Goal: Task Accomplishment & Management: Use online tool/utility

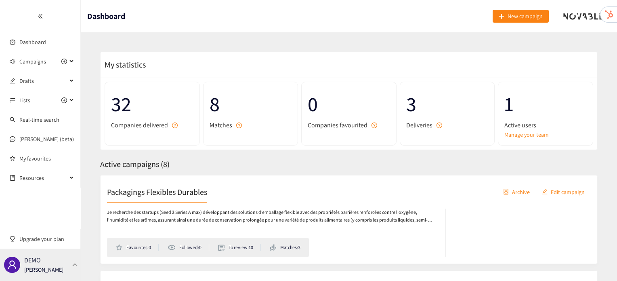
click at [60, 251] on div "DEMO [PERSON_NAME]" at bounding box center [40, 264] width 81 height 32
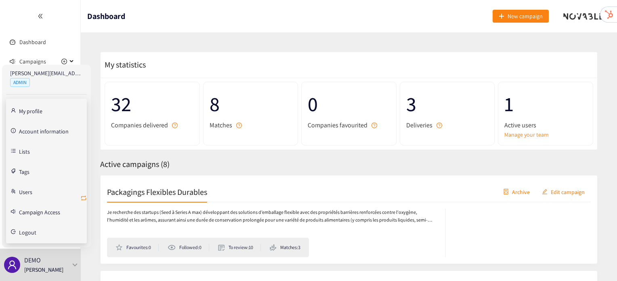
click at [85, 197] on icon "retweet" at bounding box center [83, 198] width 6 height 6
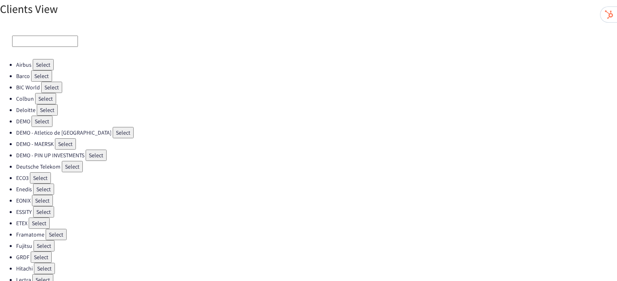
click at [48, 101] on button "Select" at bounding box center [45, 98] width 21 height 11
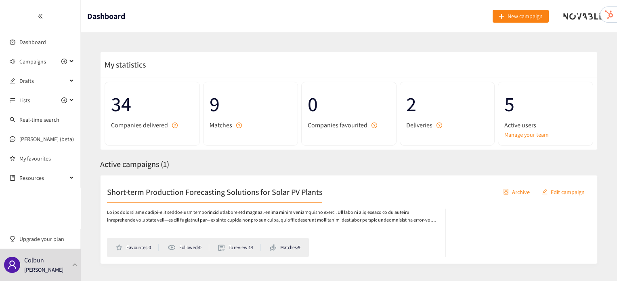
click at [156, 198] on div "Short-term Production Forecasting Solutions for Solar PV Plants Archive Edit ca…" at bounding box center [349, 192] width 484 height 20
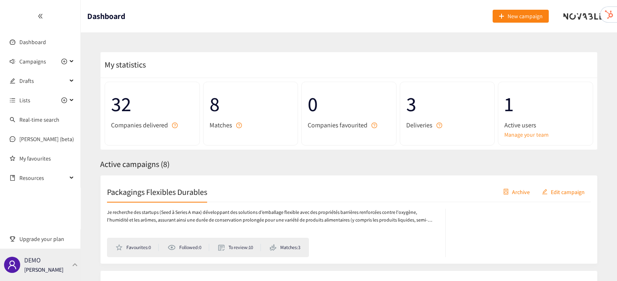
click at [73, 258] on div "DEMO [PERSON_NAME]" at bounding box center [40, 264] width 81 height 32
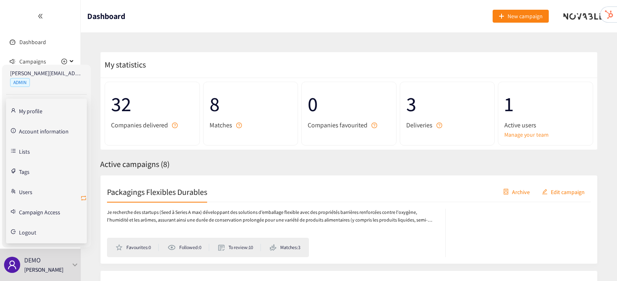
click at [84, 197] on icon "retweet" at bounding box center [83, 198] width 6 height 6
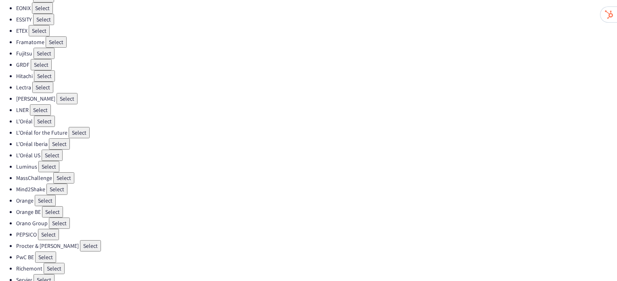
scroll to position [208, 0]
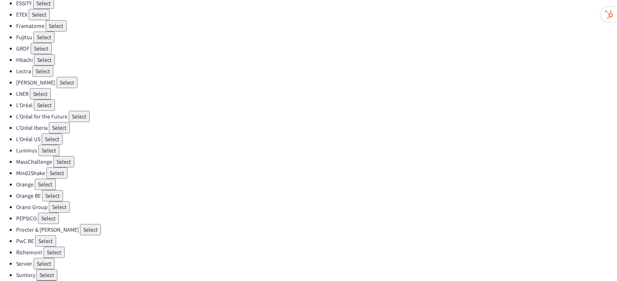
click at [45, 212] on button "Select" at bounding box center [48, 217] width 21 height 11
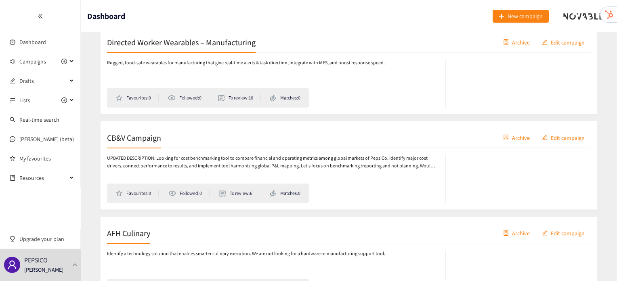
scroll to position [468, 0]
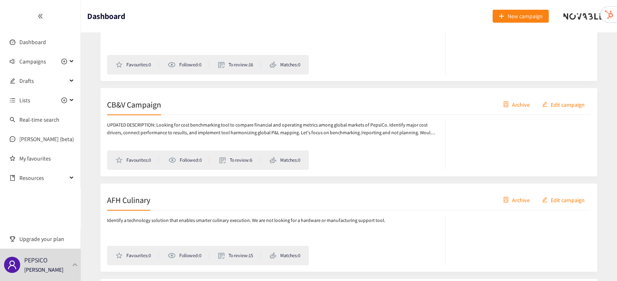
click at [143, 101] on h2 "CB&V Campaign" at bounding box center [134, 104] width 54 height 11
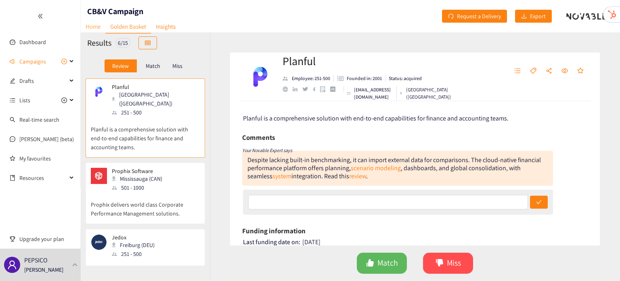
click at [92, 28] on link "Home" at bounding box center [93, 26] width 25 height 13
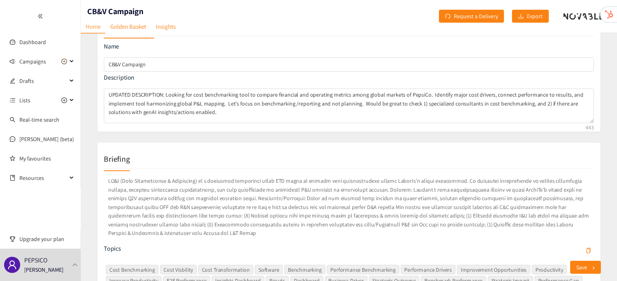
scroll to position [34, 0]
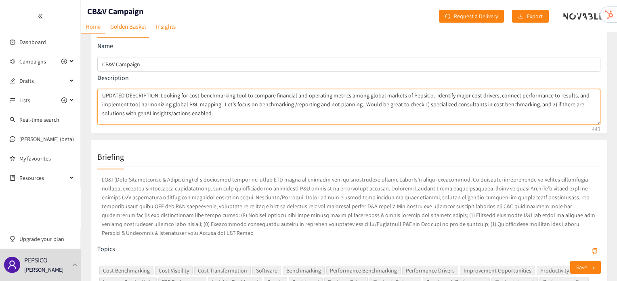
click at [426, 97] on textarea "UPDATED DESCRIPTION: Looking for cost benchmarking tool to compare financial an…" at bounding box center [348, 107] width 503 height 36
drag, startPoint x: 424, startPoint y: 97, endPoint x: 161, endPoint y: 95, distance: 262.5
click at [161, 95] on textarea "UPDATED DESCRIPTION: Looking for cost benchmarking tool to compare financial an…" at bounding box center [348, 107] width 503 height 36
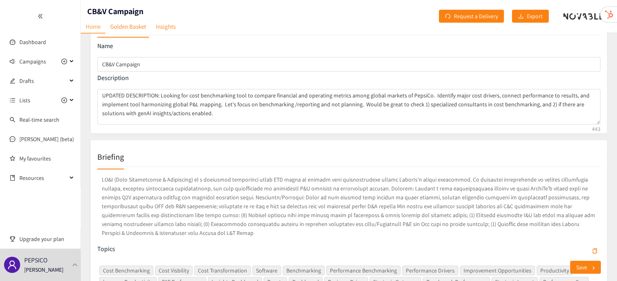
click at [197, 42] on p "Name" at bounding box center [348, 46] width 503 height 9
click at [97, 27] on link "Home" at bounding box center [93, 26] width 25 height 13
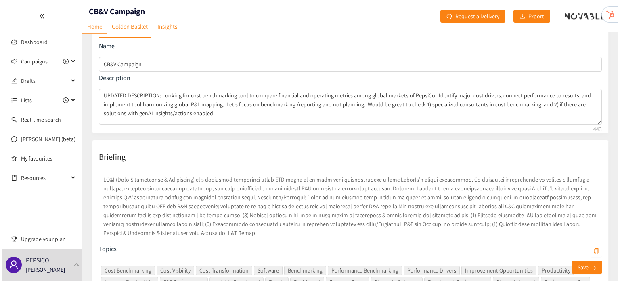
scroll to position [0, 0]
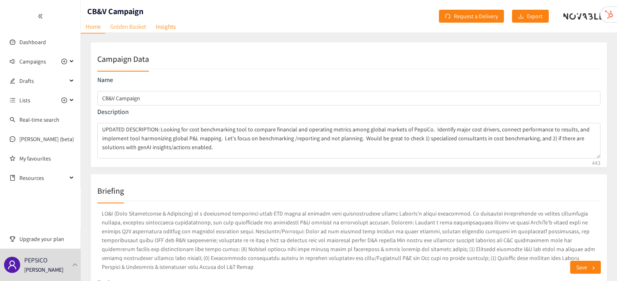
click at [137, 27] on link "Golden Basket" at bounding box center [128, 26] width 46 height 13
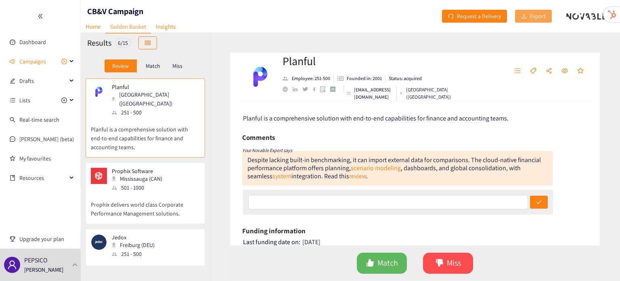
click at [533, 17] on span "Export" at bounding box center [538, 16] width 16 height 9
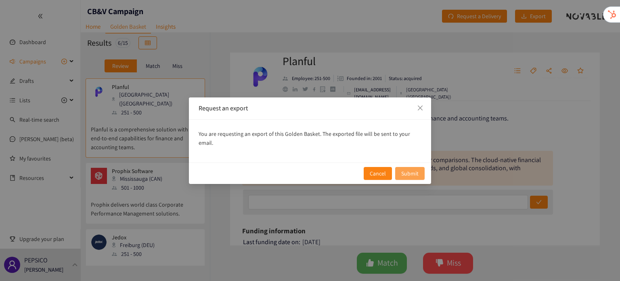
click at [412, 169] on span "Submit" at bounding box center [409, 173] width 17 height 9
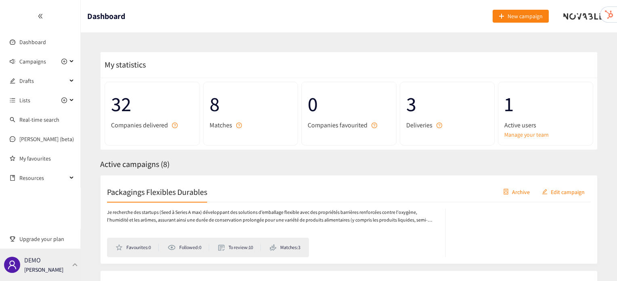
click at [52, 257] on div "DEMO [PERSON_NAME]" at bounding box center [40, 264] width 81 height 32
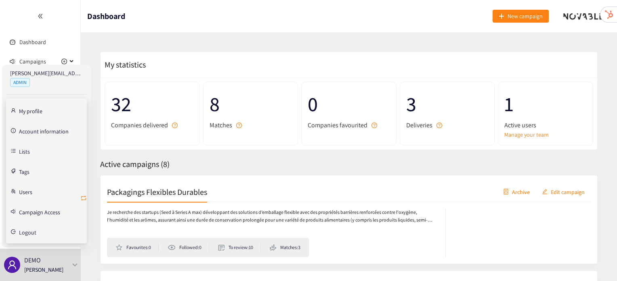
click at [83, 197] on icon "retweet" at bounding box center [83, 198] width 6 height 6
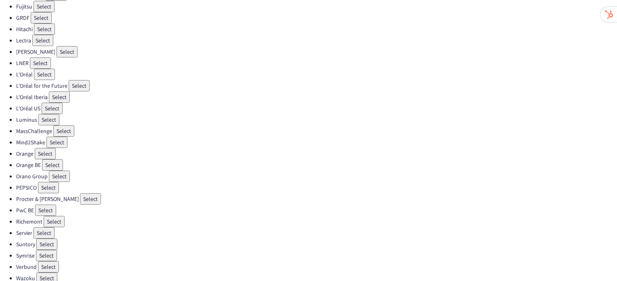
scroll to position [239, 0]
click at [55, 182] on button "Select" at bounding box center [48, 187] width 21 height 11
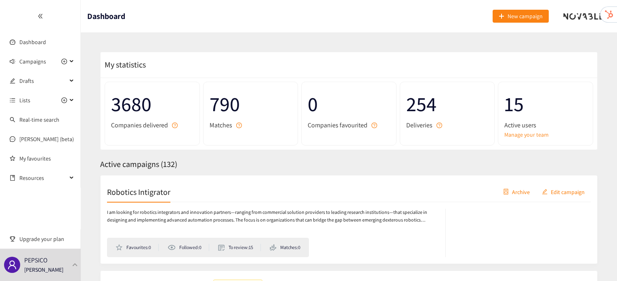
click at [137, 195] on h2 "Robotics Intigrator" at bounding box center [138, 191] width 63 height 11
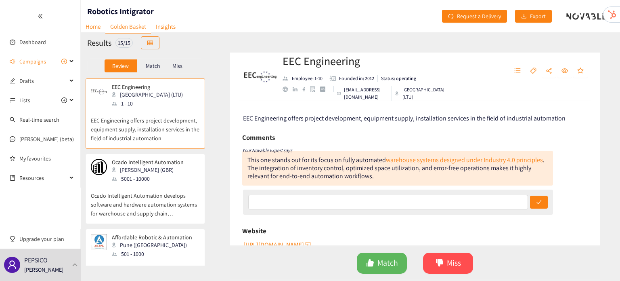
click at [155, 200] on p "Ocado Intelligent Automation develops software and hardware automation systems …" at bounding box center [145, 200] width 109 height 35
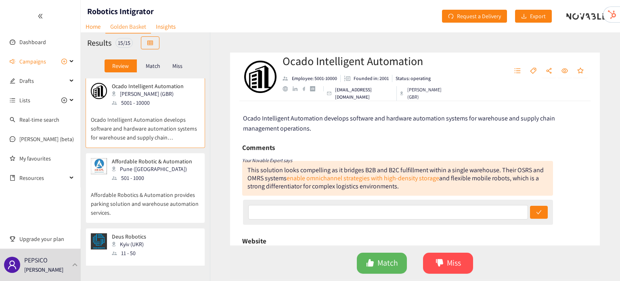
click at [155, 200] on p "Affordable Robotics & Automation provides parking solution and warehouse automa…" at bounding box center [145, 199] width 109 height 35
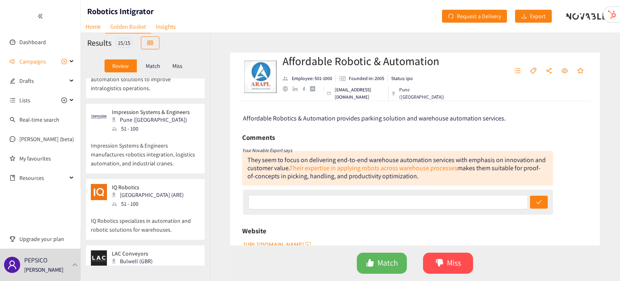
scroll to position [499, 0]
click at [31, 64] on span "Campaigns" at bounding box center [32, 61] width 27 height 16
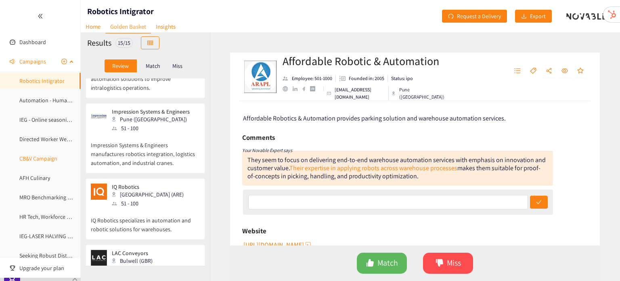
click at [37, 162] on link "CB&V Campaign" at bounding box center [38, 158] width 38 height 7
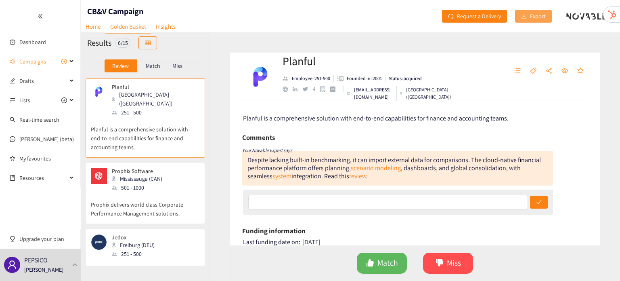
click at [529, 21] on button "Export" at bounding box center [533, 16] width 37 height 13
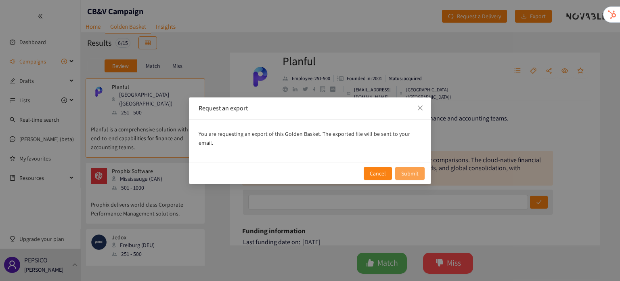
click at [412, 169] on span "Submit" at bounding box center [409, 173] width 17 height 9
